Goal: Task Accomplishment & Management: Manage account settings

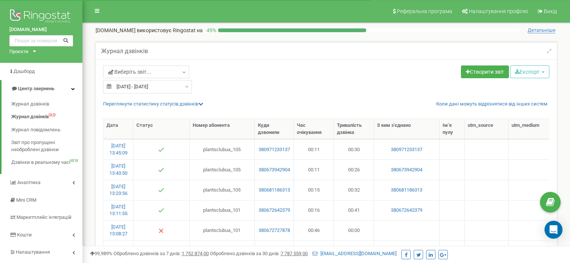
select select "50"
click at [46, 40] on input "text" at bounding box center [41, 40] width 64 height 11
paste input "0677378361"
type input "0677378361"
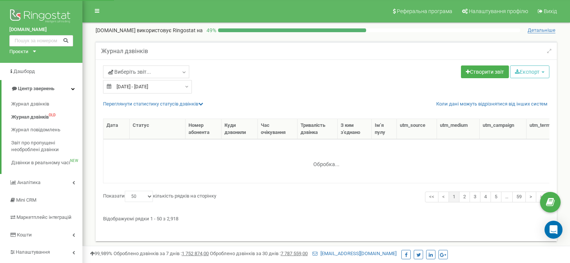
select select "50"
click at [41, 42] on input "text" at bounding box center [41, 40] width 64 height 11
paste input "0672727878"
type input "0672727878"
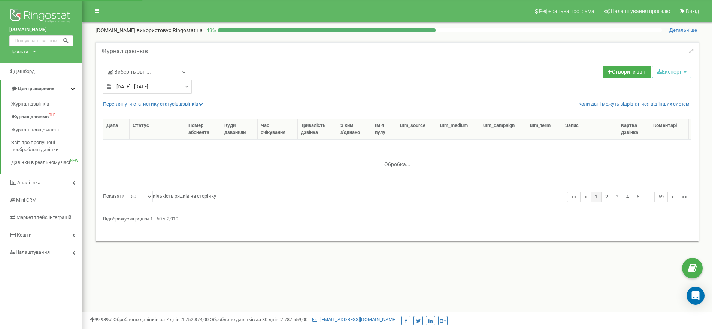
select select "50"
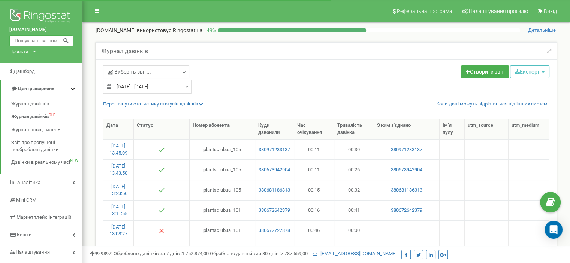
click at [51, 41] on input "text" at bounding box center [41, 40] width 64 height 11
click at [49, 39] on input "text" at bounding box center [41, 40] width 64 height 11
paste input "380672727878"
type input "380672727878"
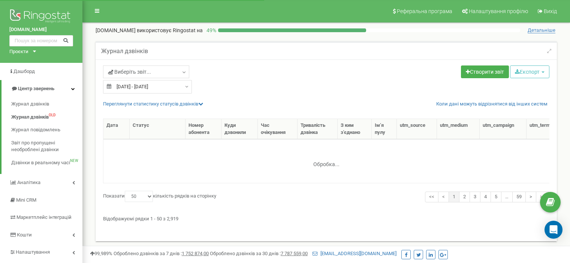
select select "50"
click at [22, 235] on span "Кошти" at bounding box center [24, 235] width 15 height 6
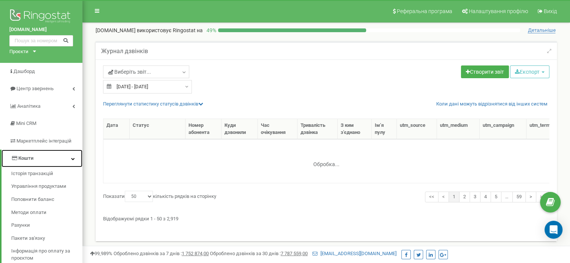
click at [43, 156] on link "Кошти" at bounding box center [41, 159] width 81 height 18
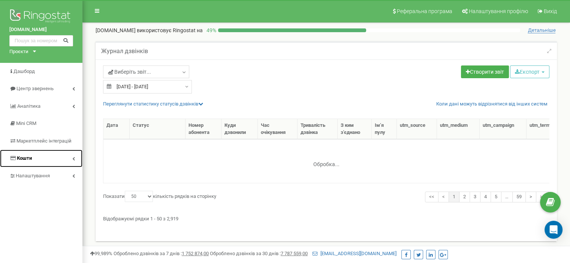
click at [43, 156] on link "Кошти" at bounding box center [41, 159] width 82 height 18
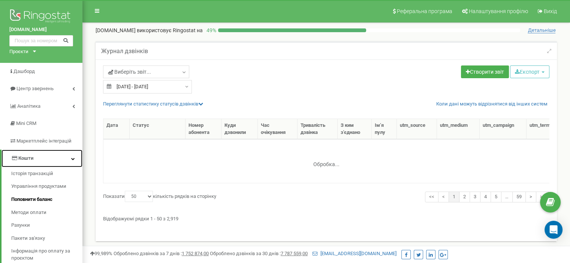
scroll to position [37, 0]
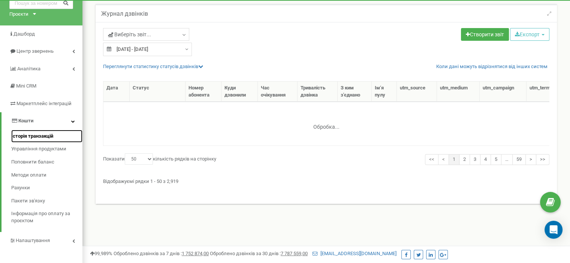
click at [41, 140] on link "Історія транзакцій" at bounding box center [46, 136] width 71 height 13
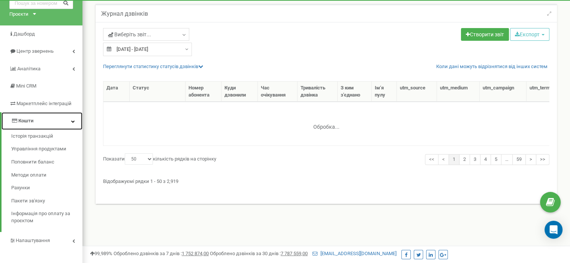
click at [35, 119] on link "Кошти" at bounding box center [41, 121] width 81 height 18
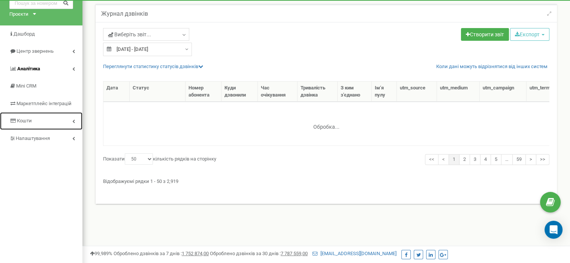
scroll to position [0, 0]
